Goal: Information Seeking & Learning: Learn about a topic

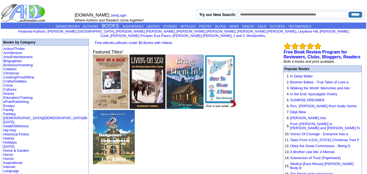
click at [105, 26] on link "BOOKS" at bounding box center [110, 25] width 17 height 5
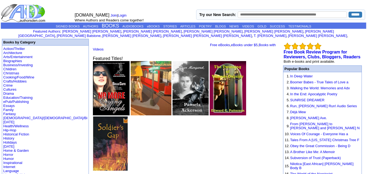
click at [87, 26] on link "AUTHORS" at bounding box center [90, 26] width 15 height 3
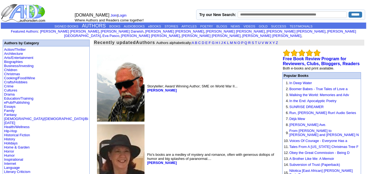
click at [147, 88] on b "[PERSON_NAME]" at bounding box center [162, 90] width 30 height 4
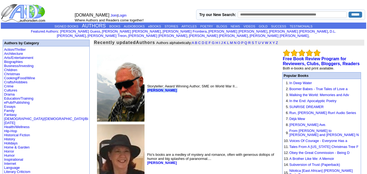
drag, startPoint x: 134, startPoint y: 88, endPoint x: 103, endPoint y: 88, distance: 31.0
click at [146, 88] on td "Storyteller; Award Winning Author; SME on World War II... [PERSON_NAME]" at bounding box center [211, 88] width 130 height 69
copy font "[PERSON_NAME]"
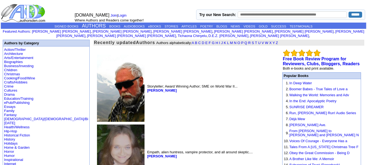
click at [155, 4] on td "AuthorsDen.com Join | Login Where Authors and Readers come together!" at bounding box center [134, 13] width 123 height 19
drag, startPoint x: 132, startPoint y: 87, endPoint x: 104, endPoint y: 88, distance: 28.8
click at [146, 88] on td "Storyteller; Award Winning Author; SME on World War II... Michael Walling" at bounding box center [211, 88] width 130 height 69
copy font "[PERSON_NAME]"
click at [146, 76] on td "Storyteller; Award Winning Author; SME on World War II... Michael Walling" at bounding box center [211, 88] width 130 height 69
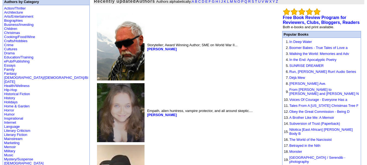
scroll to position [43, 0]
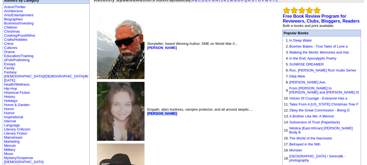
drag, startPoint x: 127, startPoint y: 110, endPoint x: 103, endPoint y: 111, distance: 24.5
click at [146, 111] on td "Empath, alien huntress, vampire protector, and all around skeptic.... Elise Dav…" at bounding box center [211, 111] width 130 height 61
copy font "[PERSON_NAME]"
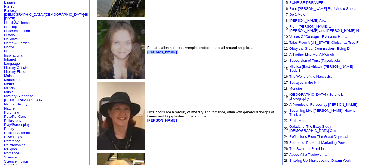
scroll to position [126, 0]
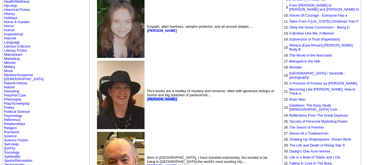
drag, startPoint x: 130, startPoint y: 95, endPoint x: 104, endPoint y: 97, distance: 25.9
click at [146, 97] on td "Flo's books are a medley of mystery and romance, often with generous dollops of…" at bounding box center [211, 95] width 130 height 71
copy font "[PERSON_NAME]"
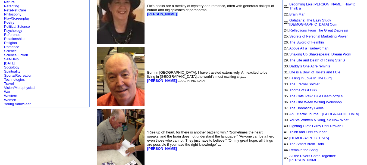
scroll to position [211, 0]
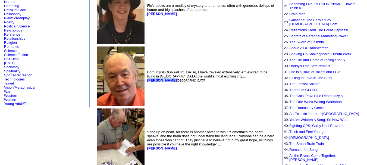
drag, startPoint x: 131, startPoint y: 77, endPoint x: 105, endPoint y: 76, distance: 25.6
click at [147, 78] on font "Stephen Murray Las Vegas" at bounding box center [176, 80] width 58 height 4
drag, startPoint x: 0, startPoint y: 131, endPoint x: 17, endPoint y: 128, distance: 17.2
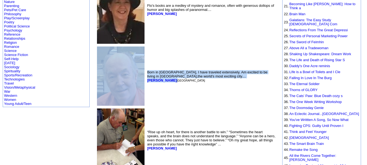
drag, startPoint x: 131, startPoint y: 76, endPoint x: 102, endPoint y: 76, distance: 29.4
click at [102, 76] on tr "Born in England, I have traveled extensively. Am excited to be living in Las Ve…" at bounding box center [186, 75] width 181 height 61
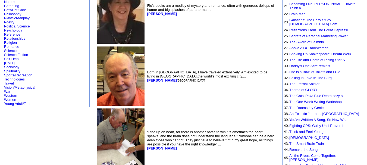
drag, startPoint x: 131, startPoint y: 76, endPoint x: 103, endPoint y: 76, distance: 27.7
click at [146, 76] on td "Born in England, I have traveled extensively. Am excited to be living in Las Ve…" at bounding box center [211, 75] width 130 height 61
copy b "[PERSON_NAME]"
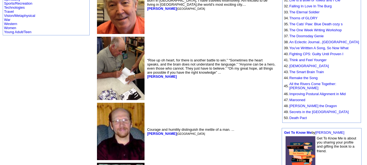
scroll to position [283, 0]
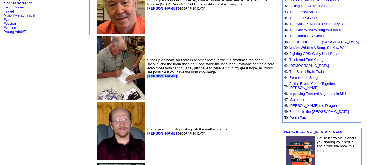
drag, startPoint x: 117, startPoint y: 69, endPoint x: 103, endPoint y: 72, distance: 14.2
click at [146, 72] on td "“Rise up oh heart, for there is another battle to win.” “Sometimes the heart sp…" at bounding box center [211, 68] width 130 height 66
copy font "[PERSON_NAME]"
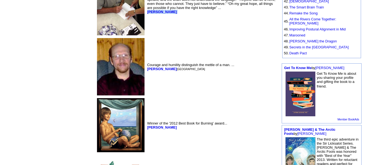
scroll to position [348, 0]
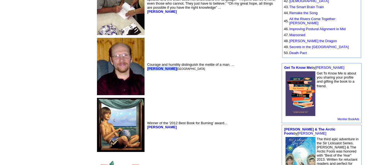
drag, startPoint x: 133, startPoint y: 65, endPoint x: 104, endPoint y: 64, distance: 28.8
click at [147, 67] on font "Bruce Humphrey Round Lake Beach" at bounding box center [176, 69] width 58 height 4
copy font "[PERSON_NAME]"
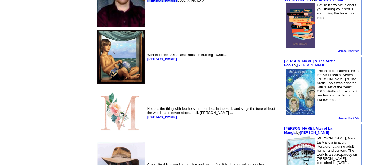
scroll to position [420, 0]
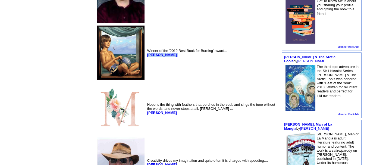
drag, startPoint x: 135, startPoint y: 57, endPoint x: 105, endPoint y: 59, distance: 30.7
click at [146, 59] on td "Winner of the '2012 Best Book for Burning' award... Sion Liscannor" at bounding box center [211, 52] width 130 height 56
copy font "[PERSON_NAME]"
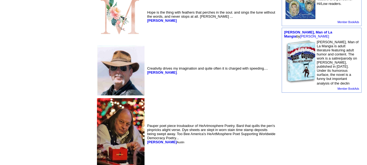
scroll to position [512, 0]
drag, startPoint x: 146, startPoint y: 32, endPoint x: 104, endPoint y: 34, distance: 41.6
click at [146, 34] on td "Hope is the thing with feathers that perches in the soul. and sings the tune wi…" at bounding box center [211, 16] width 130 height 55
copy font "[PERSON_NAME]"
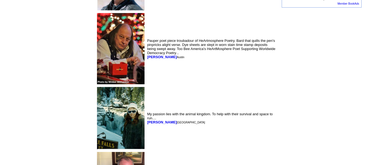
scroll to position [598, 0]
drag, startPoint x: 134, startPoint y: 69, endPoint x: 103, endPoint y: 69, distance: 30.5
click at [146, 69] on td "Pauper poet piece troubadour of HeArtmosphere Poetry. Bard that quills the pen'…" at bounding box center [211, 49] width 130 height 74
copy font "David Young Austin"
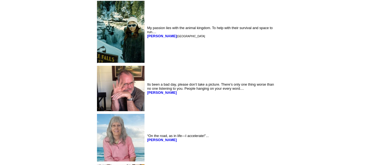
scroll to position [687, 0]
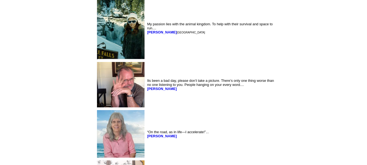
drag, startPoint x: 128, startPoint y: 42, endPoint x: 104, endPoint y: 42, distance: 23.7
click at [147, 34] on font "Jennifer Miller Canoga Park" at bounding box center [176, 32] width 58 height 4
copy b "[PERSON_NAME]"
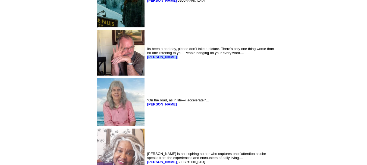
drag, startPoint x: 125, startPoint y: 70, endPoint x: 105, endPoint y: 70, distance: 19.8
click at [146, 70] on td "Its been a bad day, please don’t take a picture. There’s only one thing worse t…" at bounding box center [211, 53] width 130 height 48
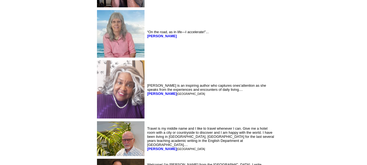
scroll to position [797, 0]
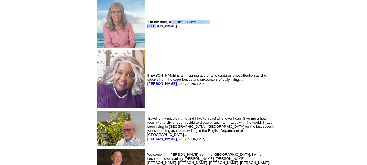
drag, startPoint x: 127, startPoint y: 35, endPoint x: 122, endPoint y: 39, distance: 6.2
click at [147, 28] on font "“On the road, as in life—I accelerate!”... Eva Pasco" at bounding box center [178, 24] width 62 height 8
click at [146, 43] on td "“On the road, as in life—I accelerate!”... Eva Pasco" at bounding box center [211, 24] width 130 height 50
drag, startPoint x: 127, startPoint y: 40, endPoint x: 104, endPoint y: 37, distance: 24.1
click at [146, 37] on td "“On the road, as in life—I accelerate!”... Eva Pasco" at bounding box center [211, 24] width 130 height 50
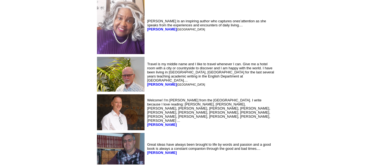
scroll to position [852, 0]
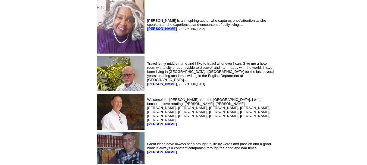
drag, startPoint x: 126, startPoint y: 41, endPoint x: 104, endPoint y: 40, distance: 22.0
click at [147, 31] on font "Becky DeWitt Myrtle Beach" at bounding box center [176, 29] width 58 height 4
click at [147, 31] on b "[PERSON_NAME]" at bounding box center [162, 29] width 30 height 4
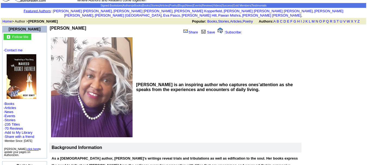
scroll to position [21, 0]
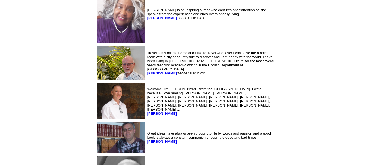
scroll to position [933, 0]
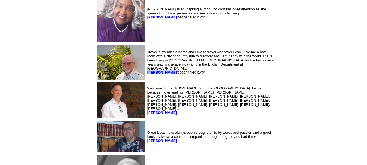
drag, startPoint x: 126, startPoint y: 80, endPoint x: 104, endPoint y: 82, distance: 22.3
click at [147, 74] on font "John Herlihy Miami" at bounding box center [176, 72] width 58 height 4
copy font "[PERSON_NAME]"
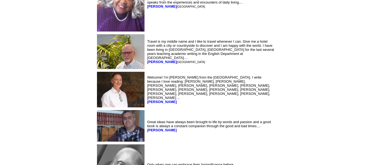
scroll to position [1004, 0]
